Goal: Check status: Check status

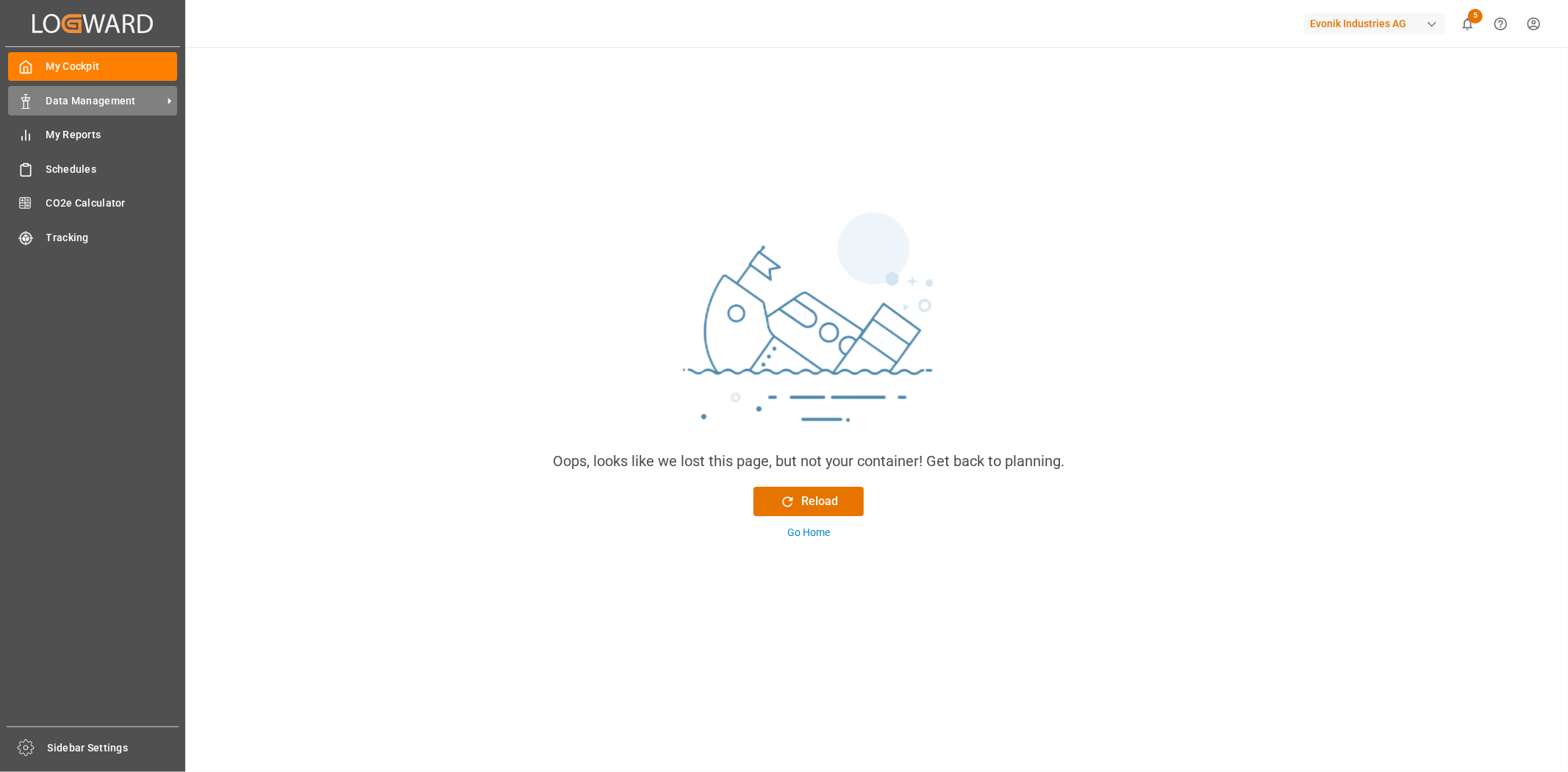
drag, startPoint x: 51, startPoint y: 101, endPoint x: 109, endPoint y: 109, distance: 58.5
click at [51, 101] on span "Data Management" at bounding box center [104, 101] width 116 height 16
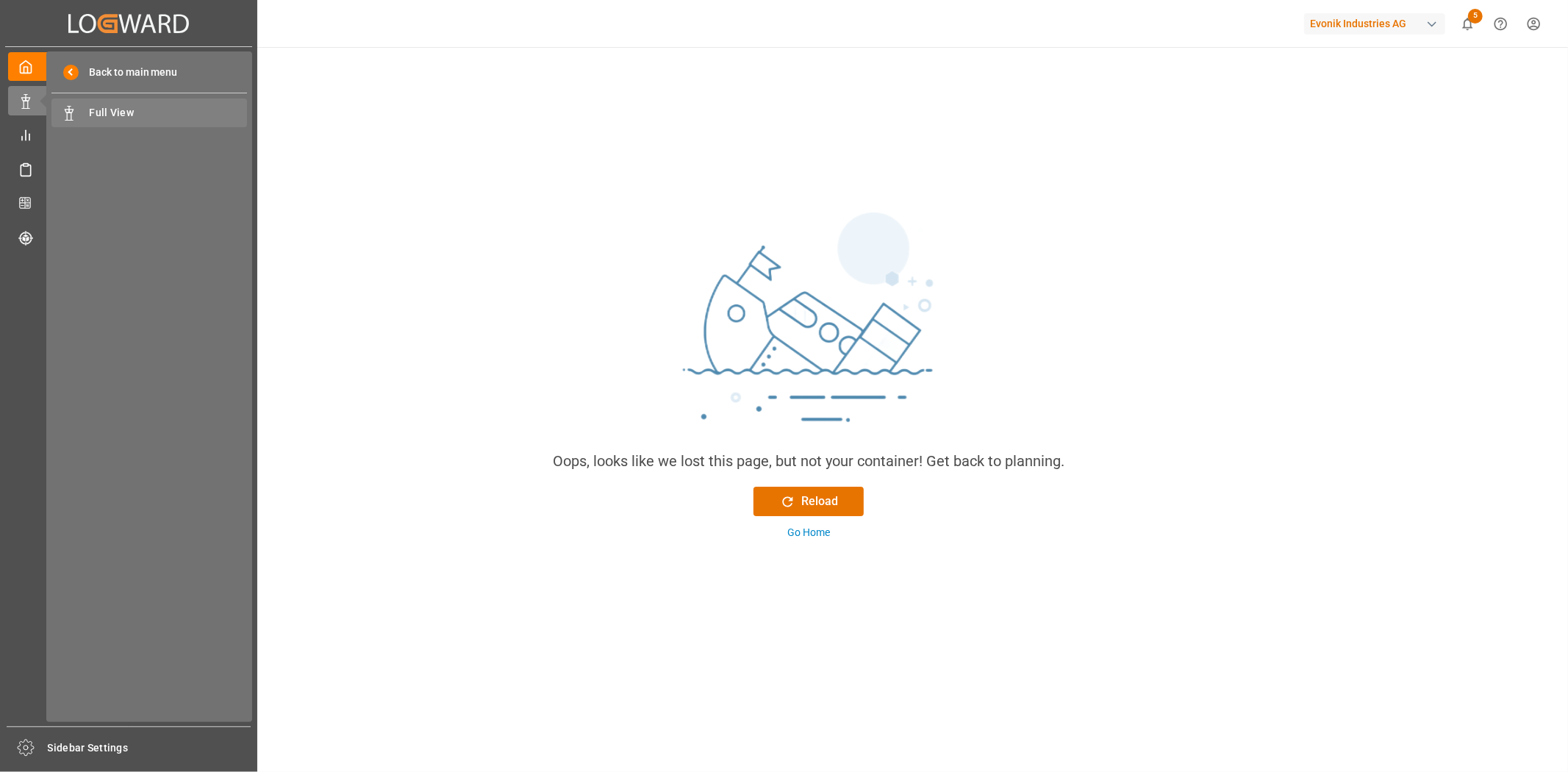
click at [148, 113] on span "Full View" at bounding box center [169, 112] width 158 height 16
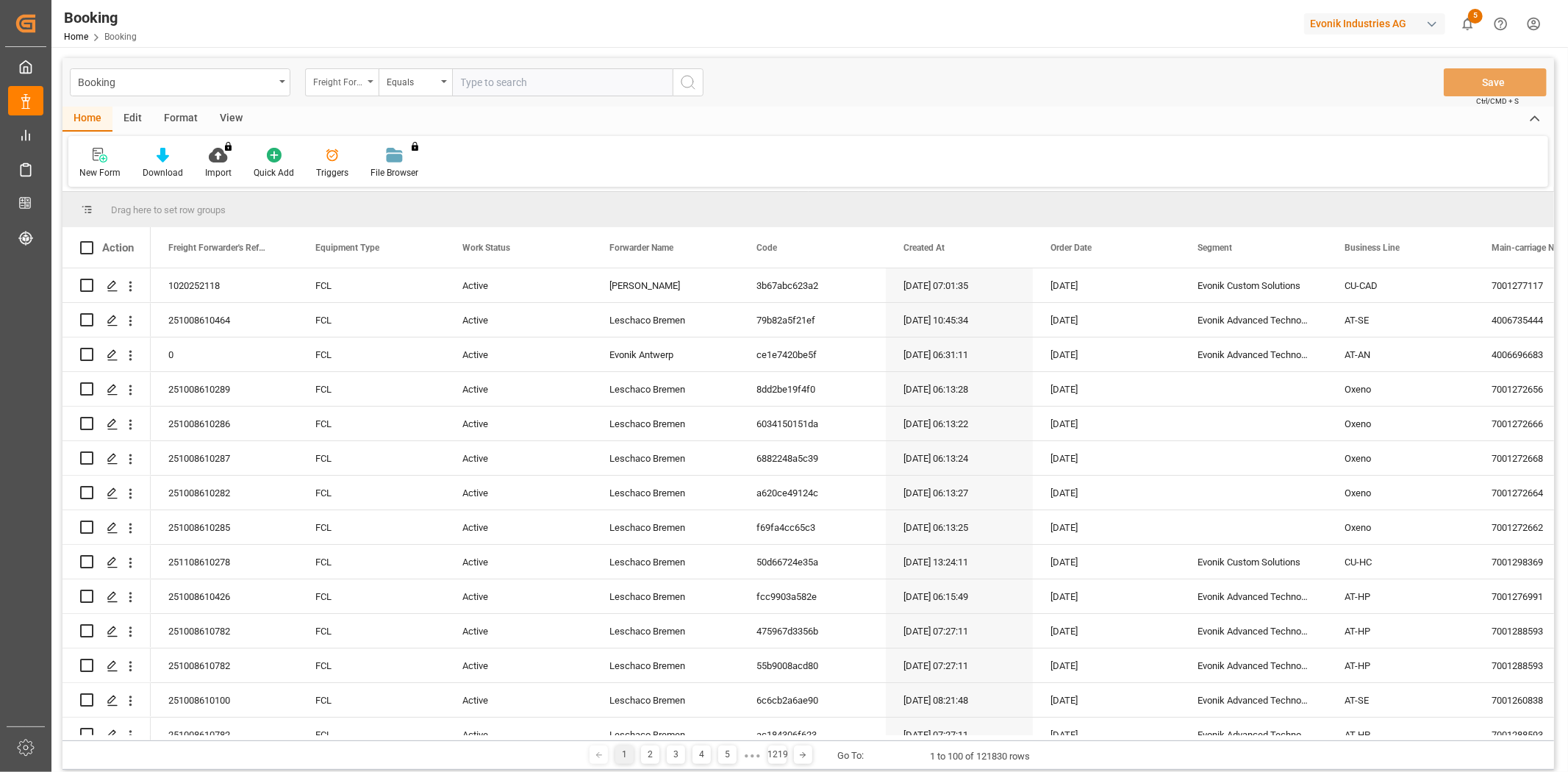
click at [353, 83] on div "Freight Forwarder's Reference No." at bounding box center [338, 80] width 50 height 17
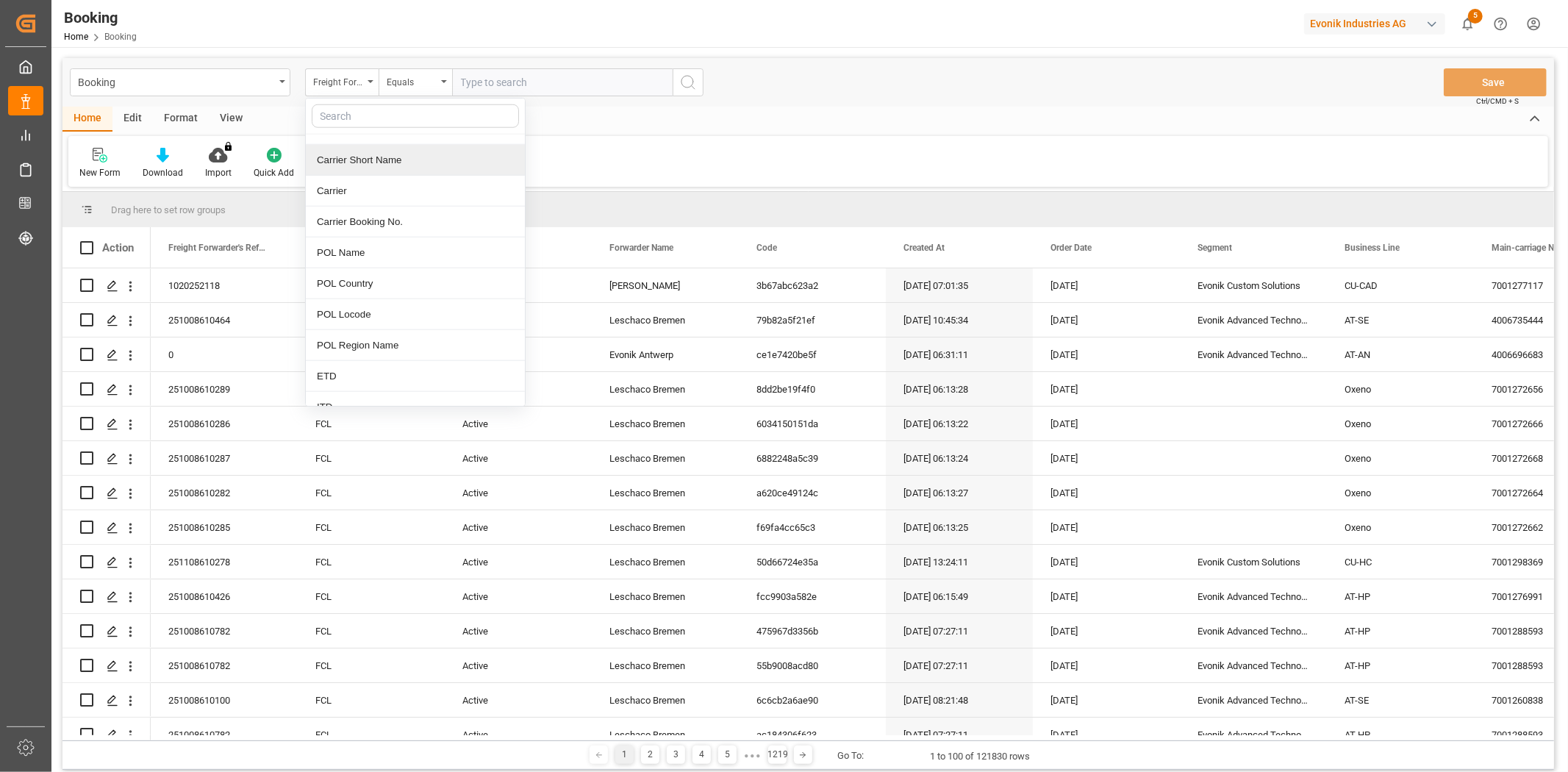
scroll to position [1144, 0]
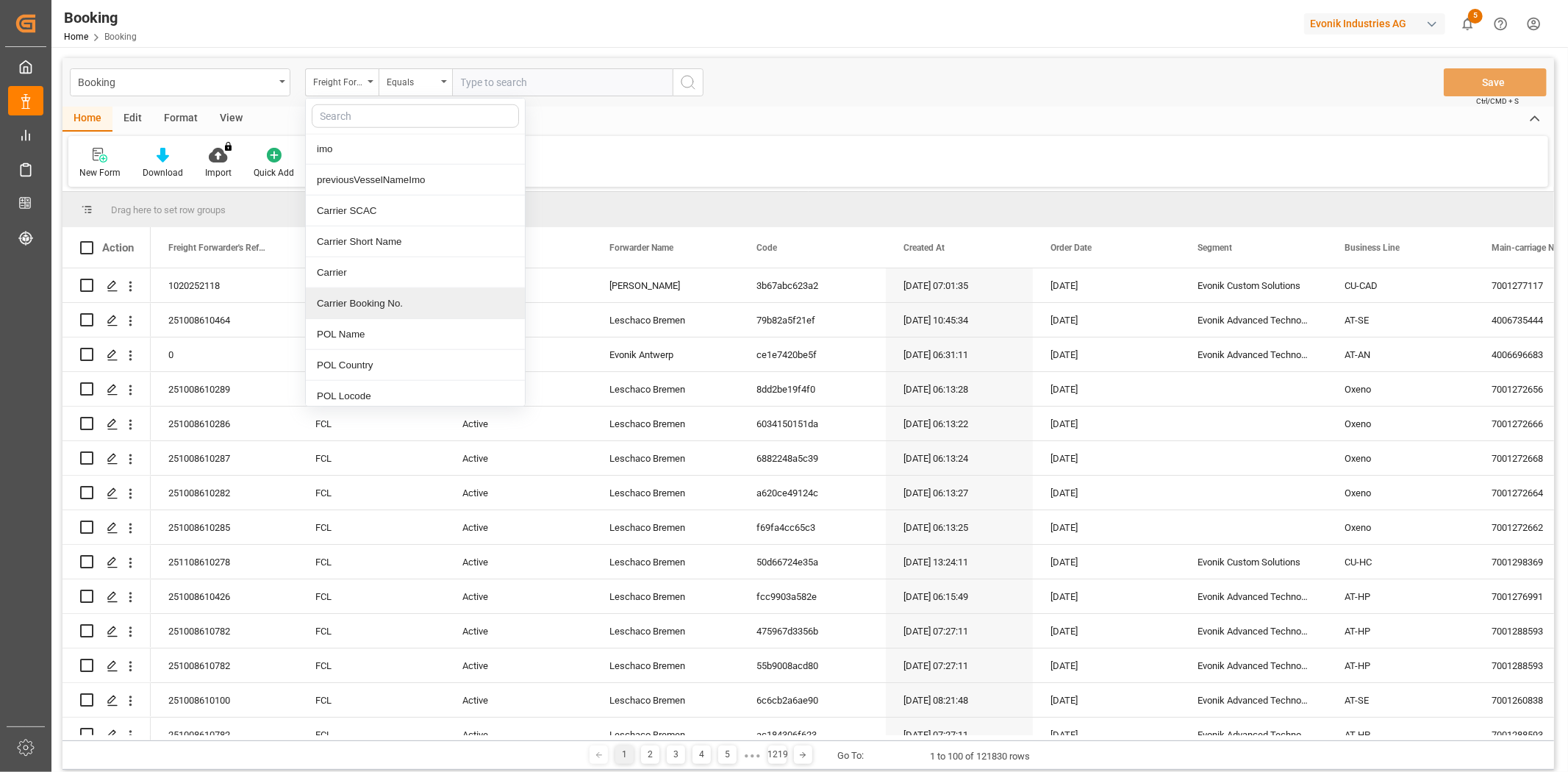
click at [413, 310] on div "Carrier Booking No." at bounding box center [415, 303] width 219 height 31
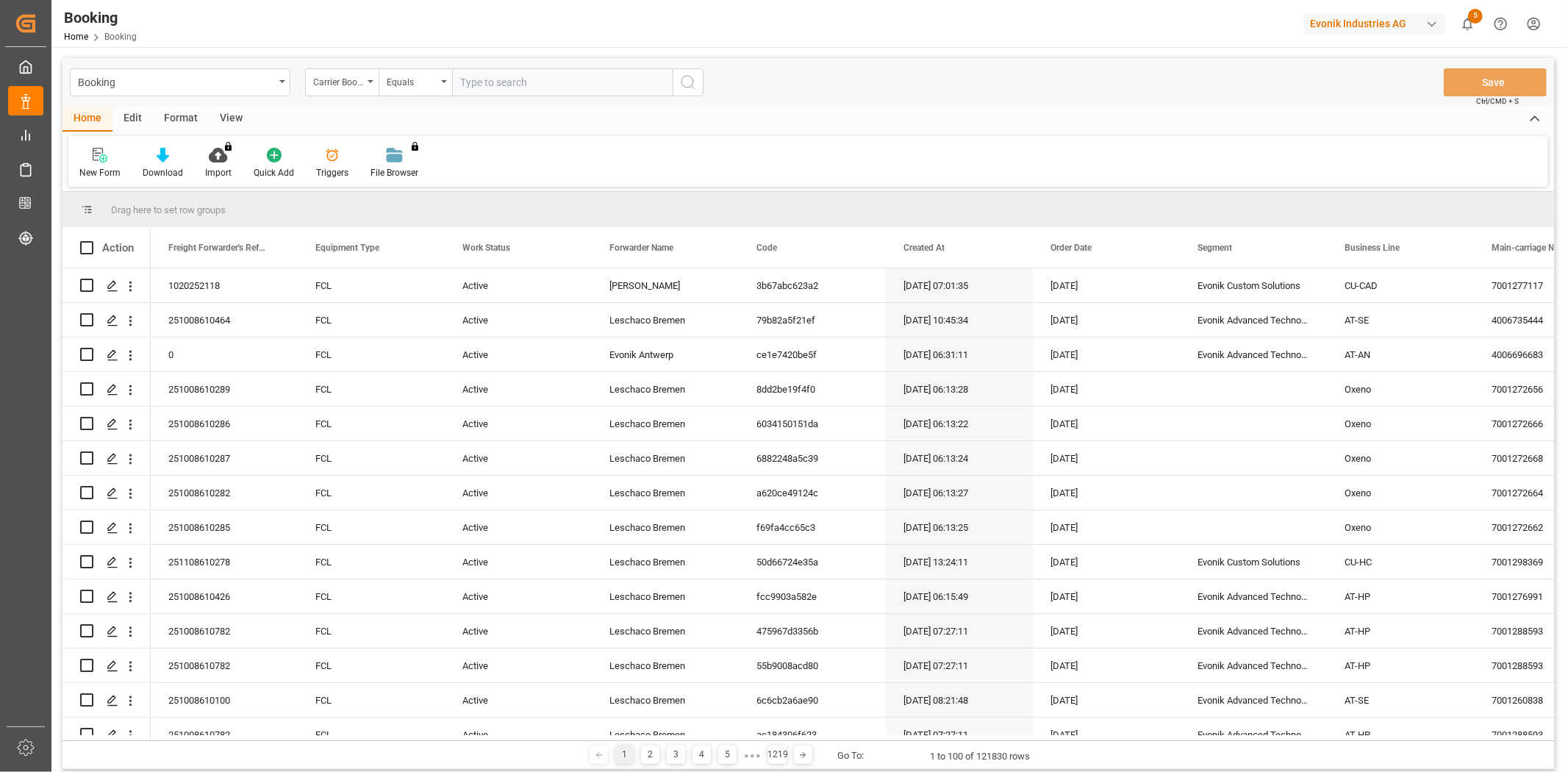
click at [517, 85] on input "text" at bounding box center [562, 83] width 220 height 28
paste input "11021109"
type input "11021109"
click at [680, 78] on icon "search button" at bounding box center [687, 82] width 17 height 17
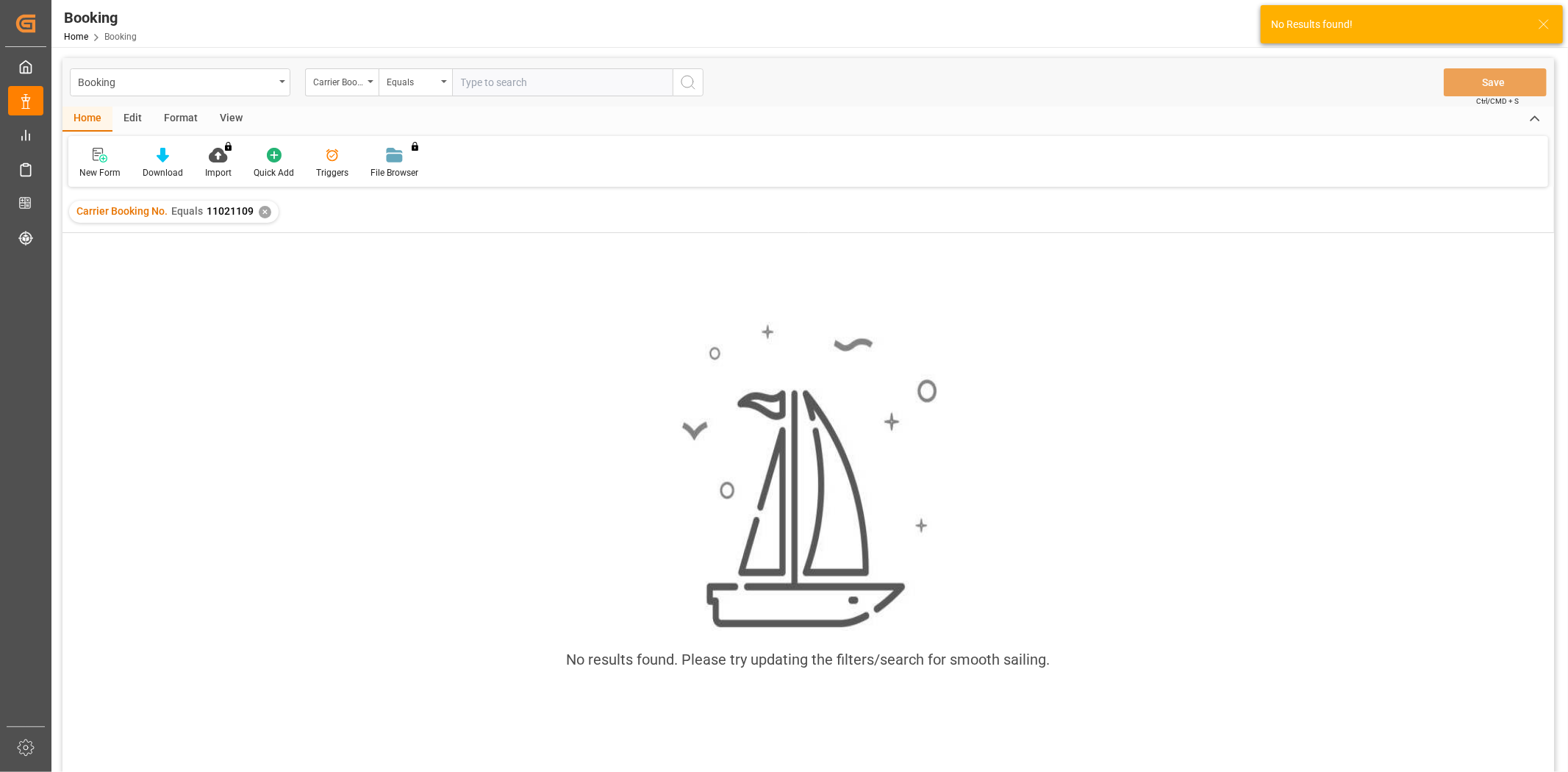
click at [269, 211] on div "Carrier Booking No. Equals 11021109 ✕" at bounding box center [174, 211] width 210 height 22
click at [260, 211] on div "✕" at bounding box center [265, 211] width 12 height 12
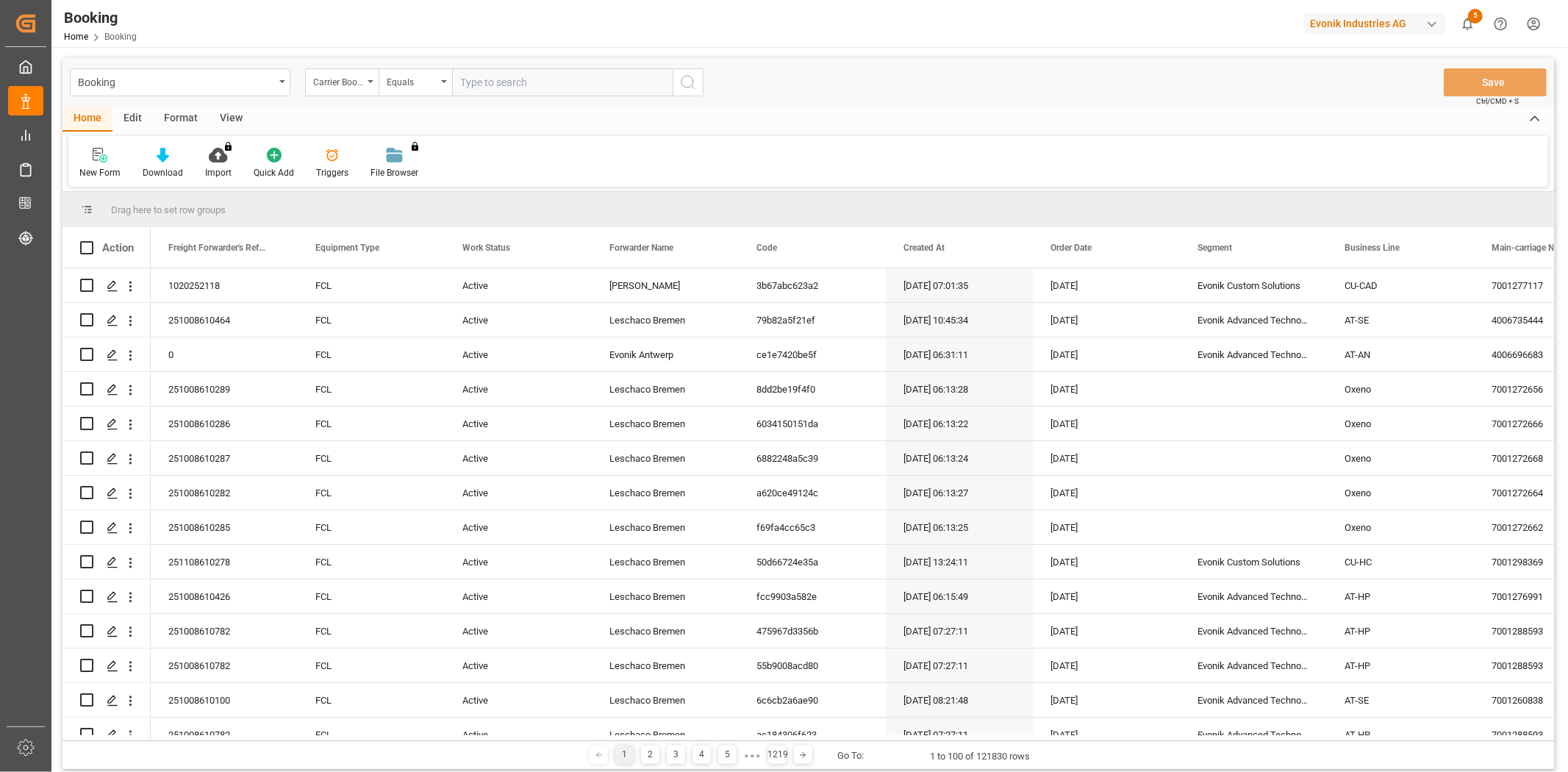
click at [468, 83] on input "text" at bounding box center [562, 83] width 220 height 28
paste input "25303263"
type input "25303263"
click at [689, 81] on icon "search button" at bounding box center [687, 82] width 17 height 17
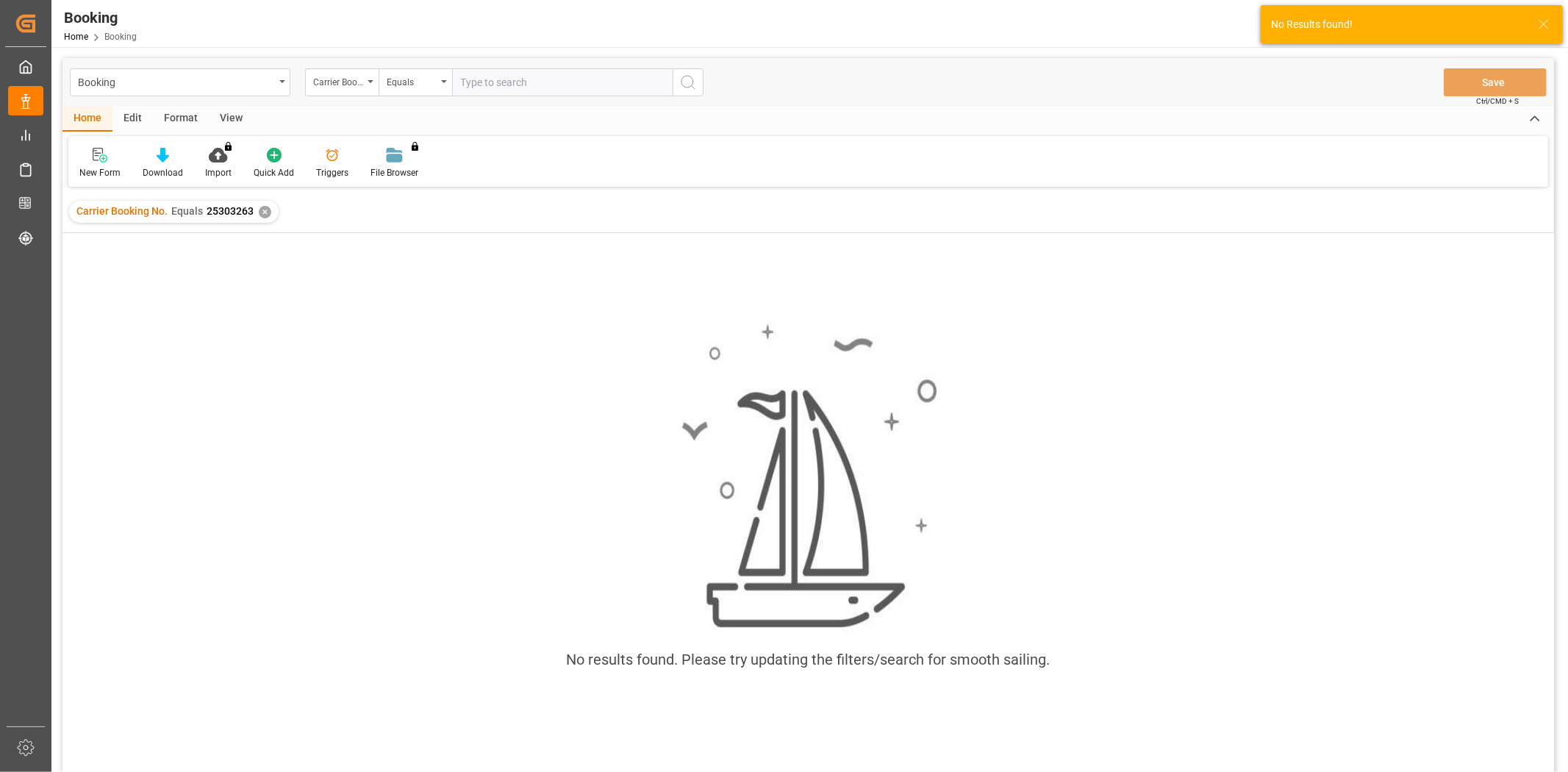
click at [263, 211] on div "✕" at bounding box center [265, 211] width 12 height 12
